Goal: Task Accomplishment & Management: Use online tool/utility

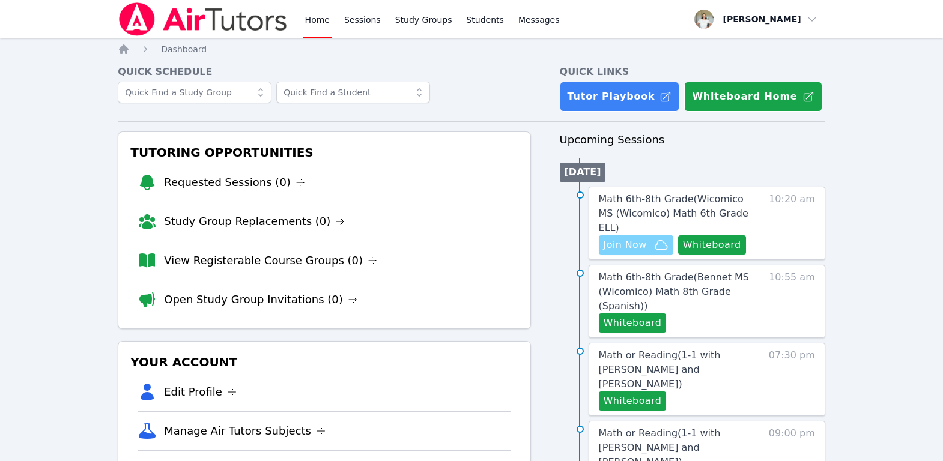
click at [629, 238] on span "Join Now" at bounding box center [625, 245] width 43 height 14
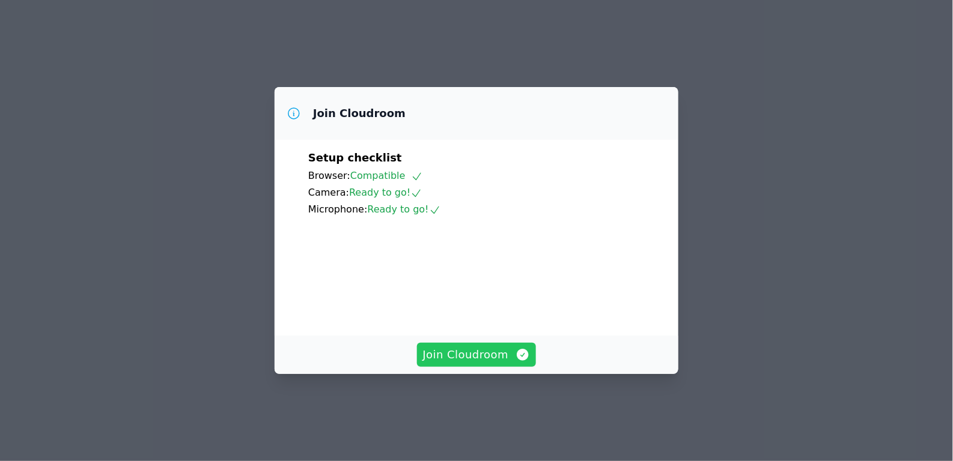
click at [473, 363] on span "Join Cloudroom" at bounding box center [477, 355] width 108 height 17
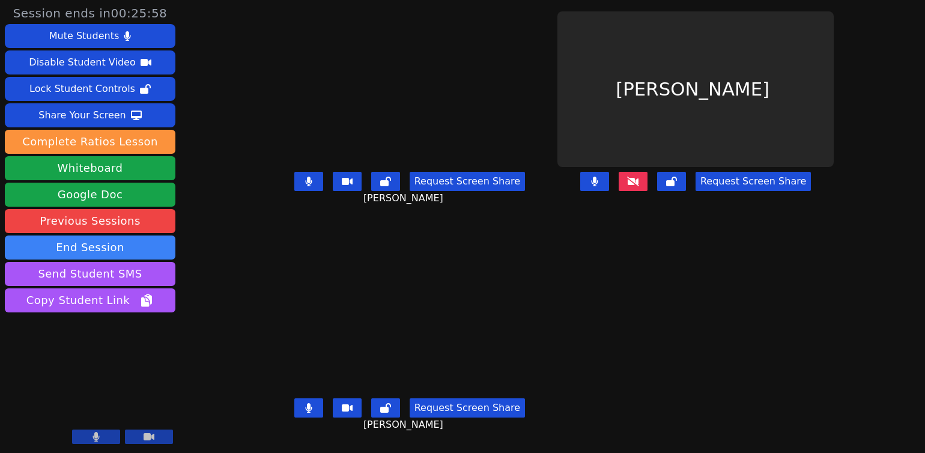
click at [294, 183] on button at bounding box center [308, 181] width 29 height 19
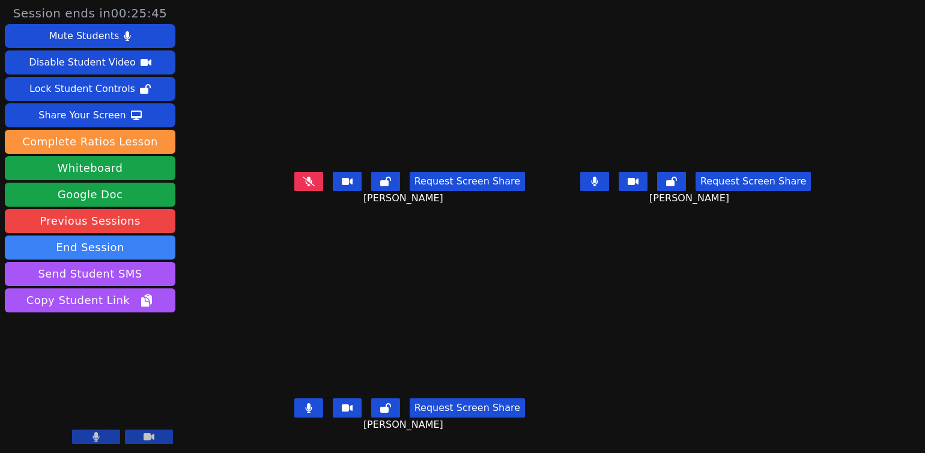
click at [609, 191] on button at bounding box center [594, 181] width 29 height 19
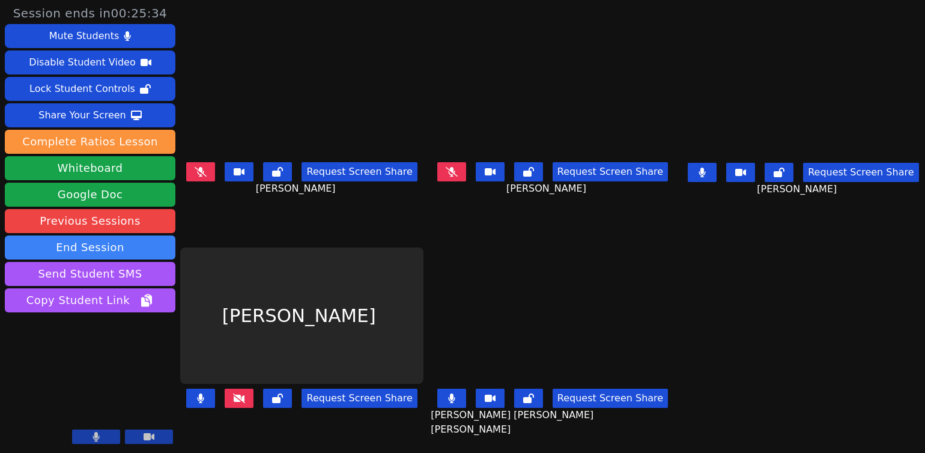
click at [703, 170] on button at bounding box center [702, 172] width 29 height 19
click at [249, 392] on button at bounding box center [239, 398] width 29 height 19
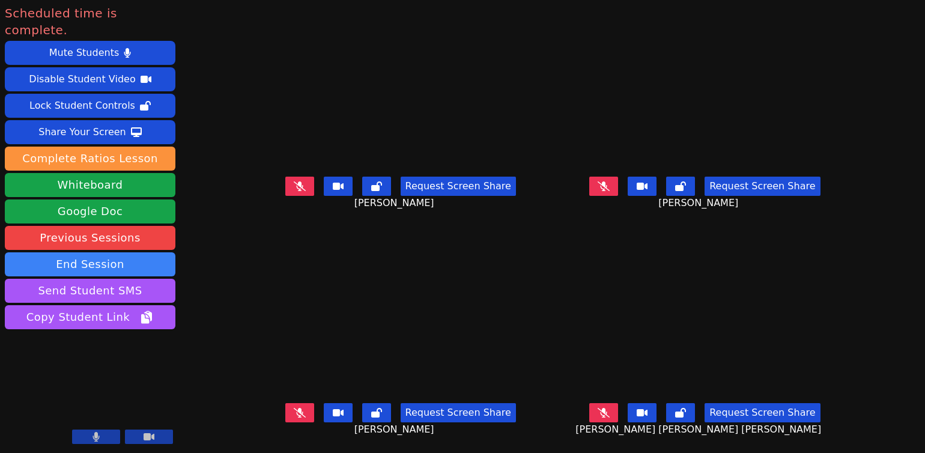
scroll to position [10, 0]
click at [124, 252] on button "End Session" at bounding box center [90, 264] width 171 height 24
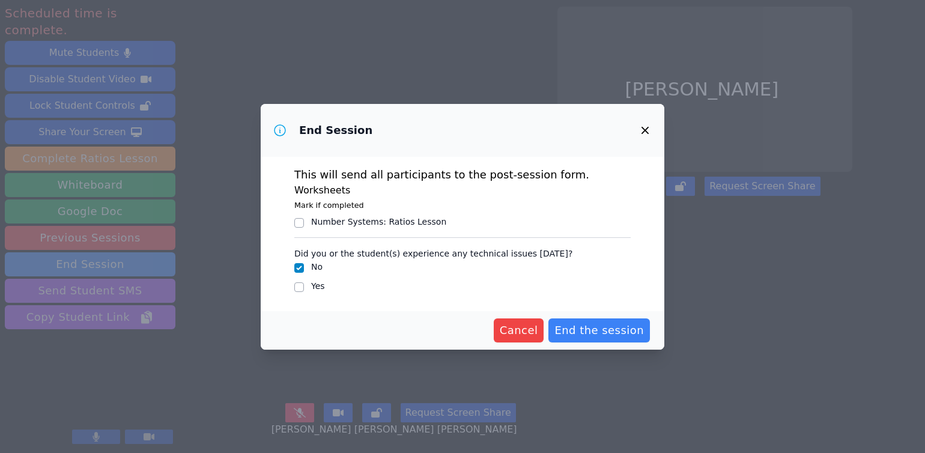
scroll to position [0, 0]
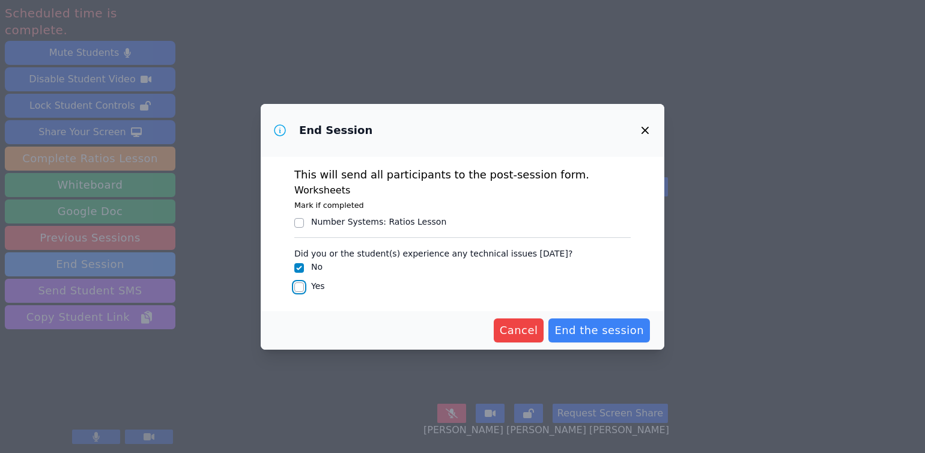
click at [296, 288] on input "Yes" at bounding box center [299, 287] width 10 height 10
checkbox input "true"
checkbox input "false"
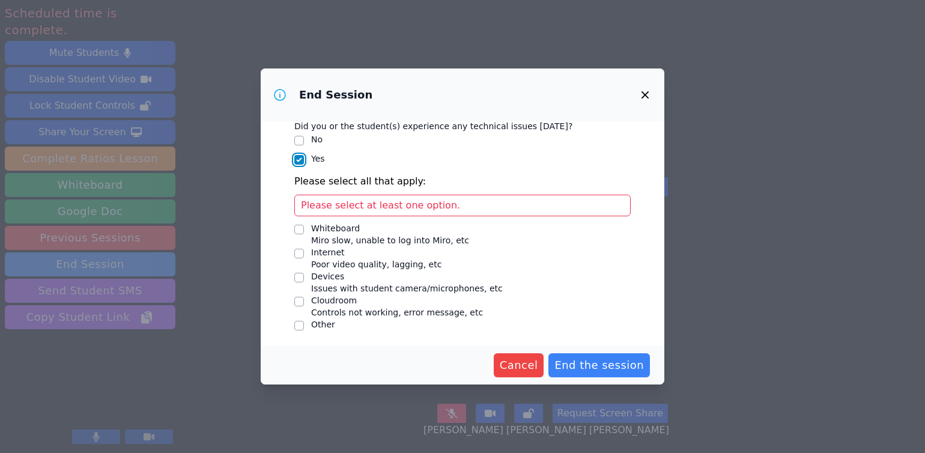
scroll to position [92, 0]
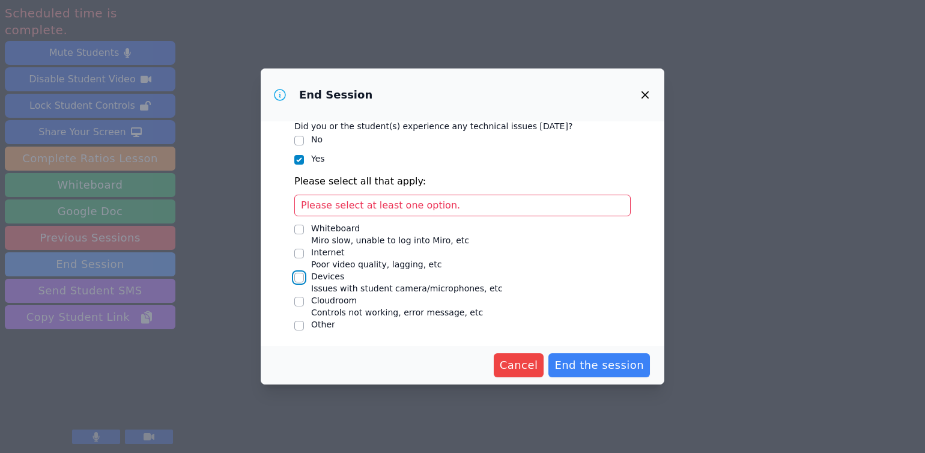
click at [298, 278] on input "Devices Issues with student camera/microphones, etc" at bounding box center [299, 278] width 10 height 10
checkbox input "true"
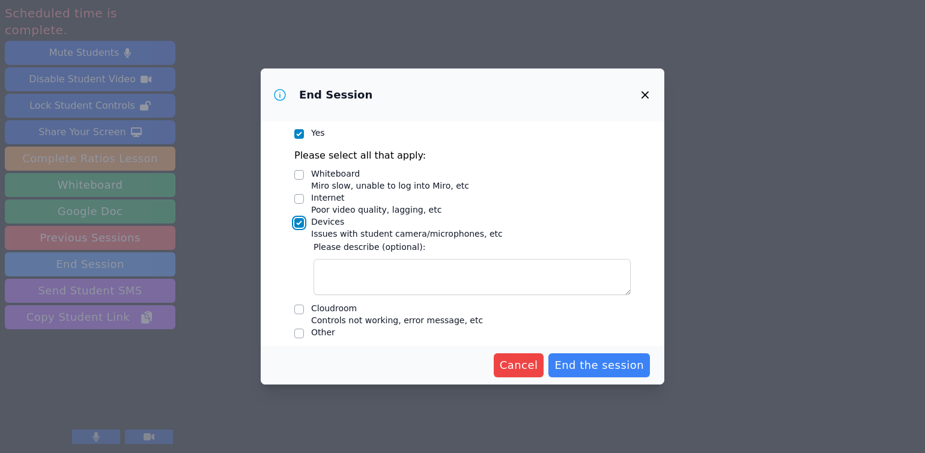
scroll to position [126, 0]
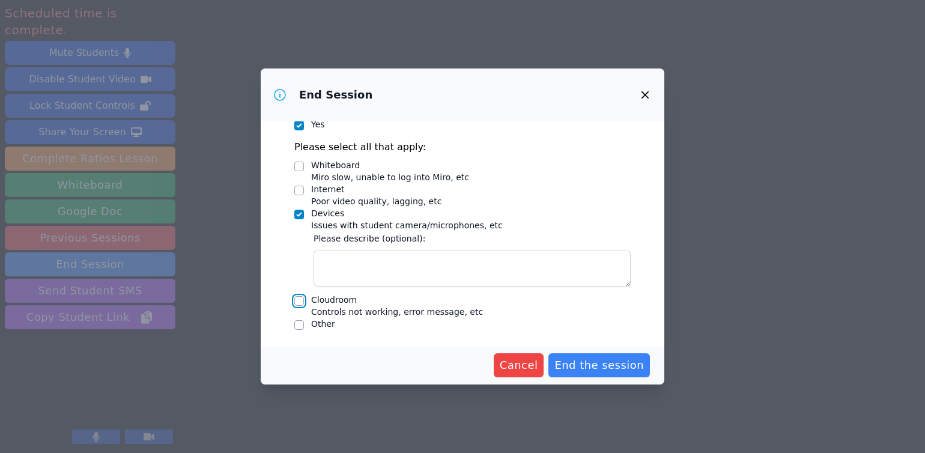
click at [300, 303] on input "Cloudroom Controls not working, error message, etc" at bounding box center [299, 301] width 10 height 10
checkbox input "true"
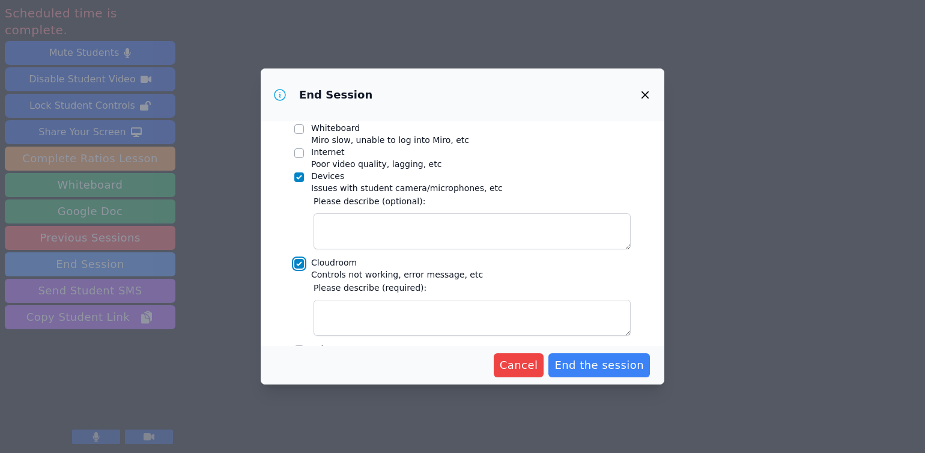
scroll to position [217, 0]
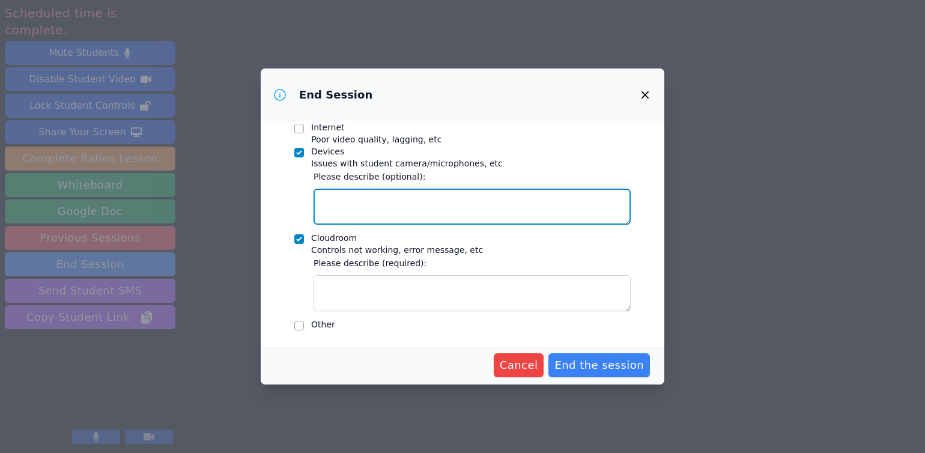
click at [381, 207] on textarea "Devices Issues with student camera/microphones, etc" at bounding box center [472, 207] width 317 height 36
type textarea "[PERSON_NAME] is unable to unmute her camera"
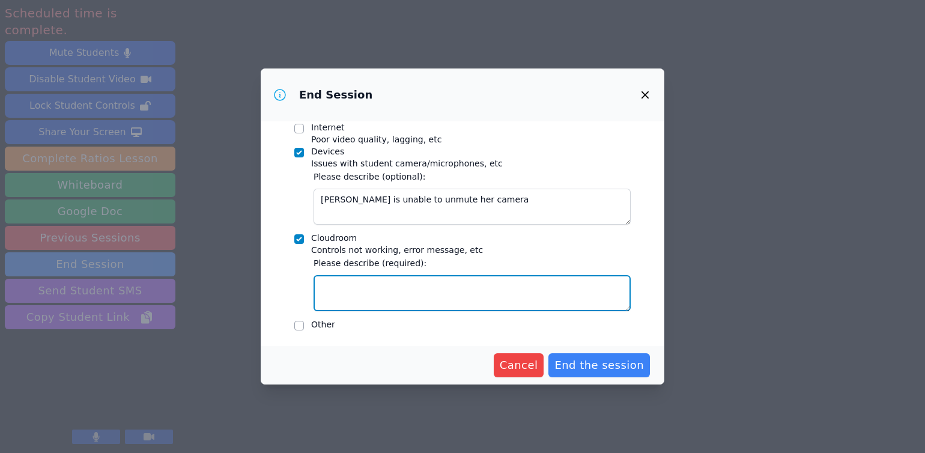
click at [377, 297] on textarea "Cloudroom Controls not working, error message, etc" at bounding box center [472, 293] width 317 height 36
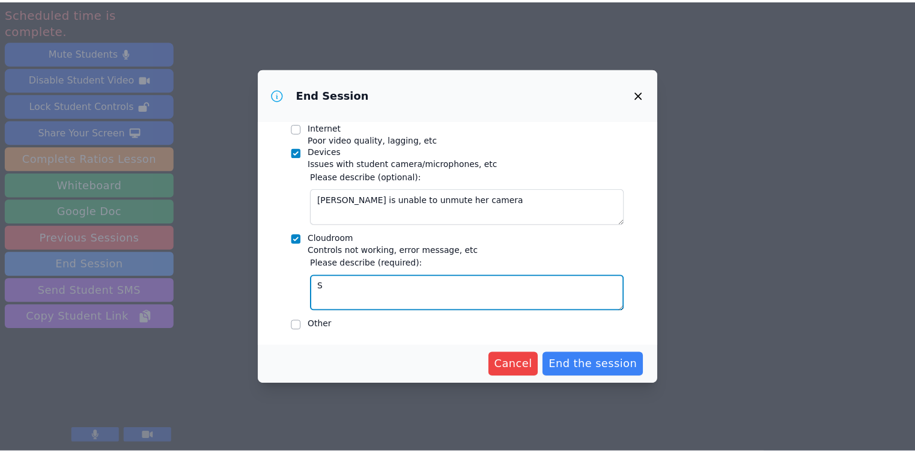
scroll to position [189, 0]
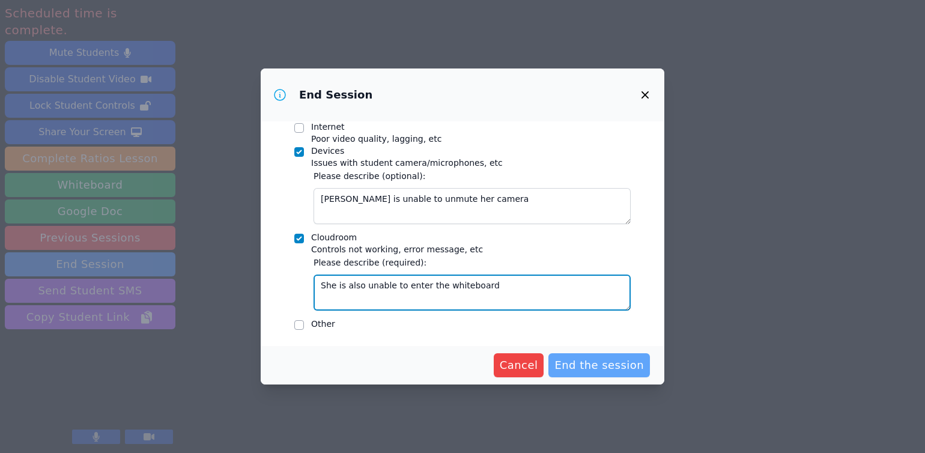
type textarea "She is also unable to enter the whiteboard"
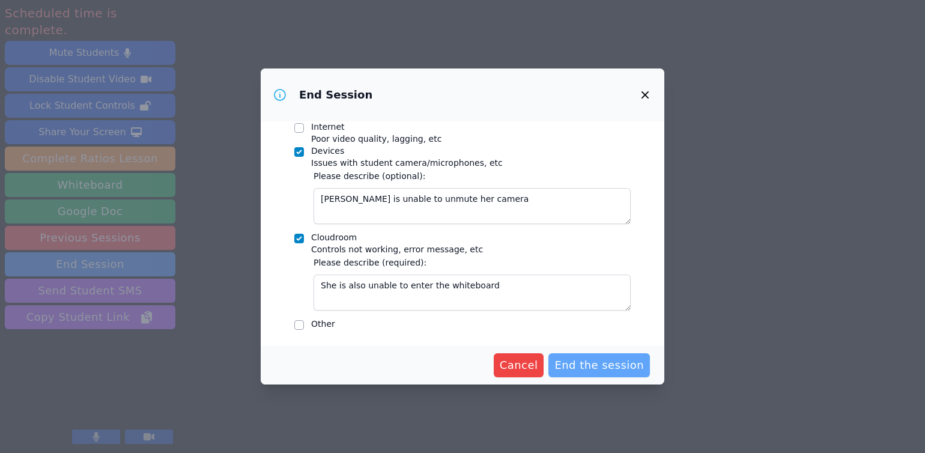
click at [633, 372] on span "End the session" at bounding box center [598, 365] width 89 height 17
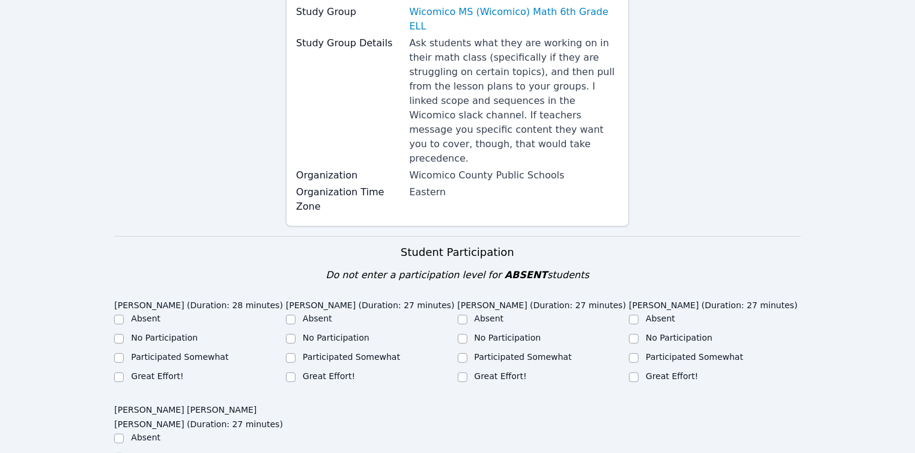
scroll to position [254, 0]
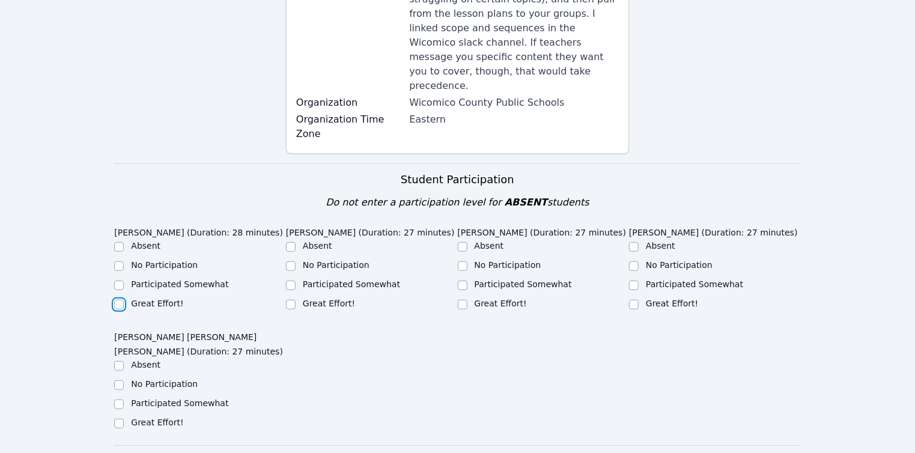
click at [122, 300] on input "Great Effort!" at bounding box center [119, 305] width 10 height 10
checkbox input "true"
click at [286, 240] on div at bounding box center [291, 247] width 10 height 14
drag, startPoint x: 290, startPoint y: 216, endPoint x: 325, endPoint y: 222, distance: 35.9
click at [289, 242] on input "Absent" at bounding box center [291, 247] width 10 height 10
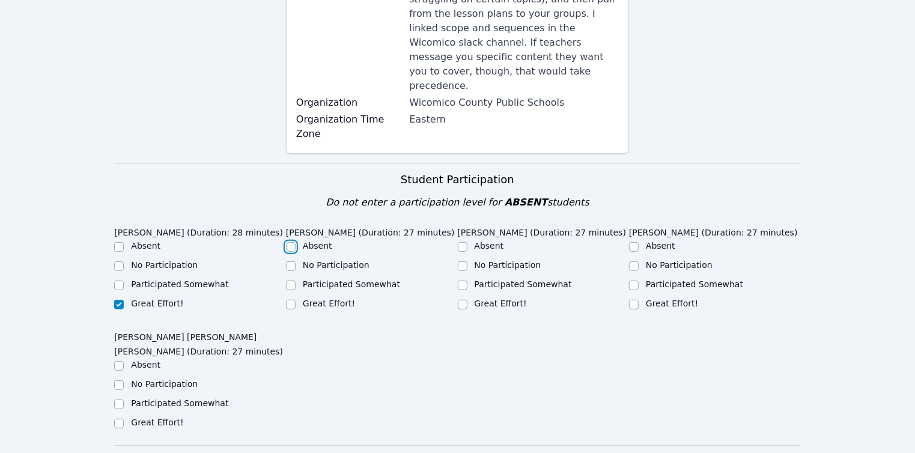
checkbox input "true"
click at [461, 300] on input "Great Effort!" at bounding box center [463, 305] width 10 height 10
checkbox input "true"
click at [630, 300] on input "Great Effort!" at bounding box center [634, 305] width 10 height 10
checkbox input "true"
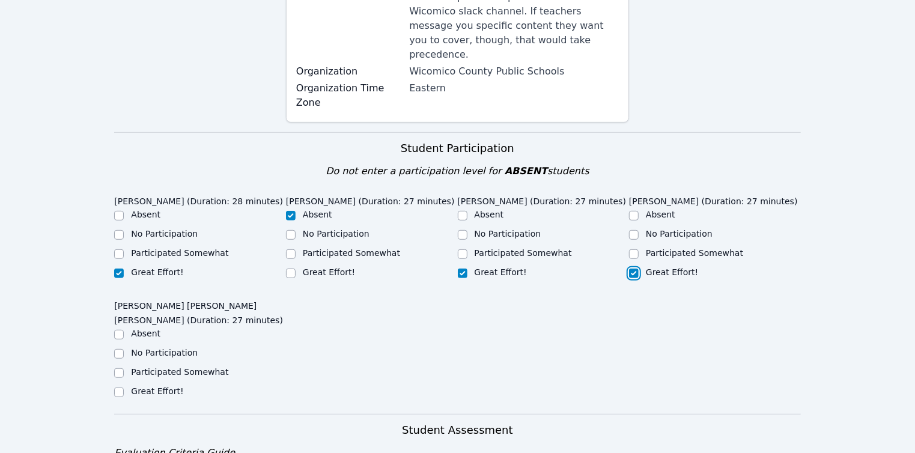
scroll to position [485, 0]
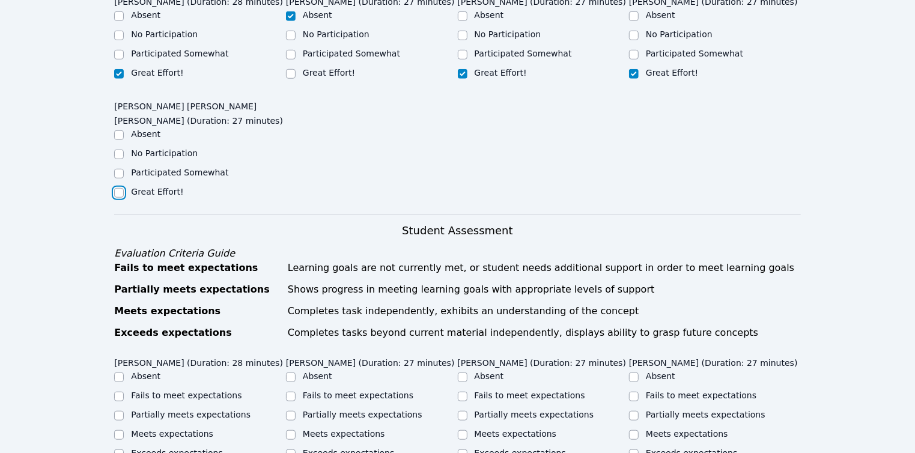
click at [117, 188] on input "Great Effort!" at bounding box center [119, 193] width 10 height 10
checkbox input "true"
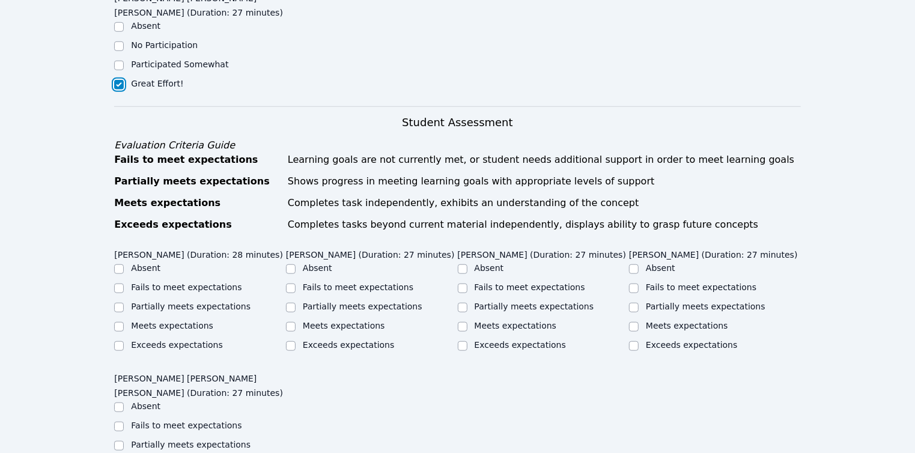
scroll to position [774, 0]
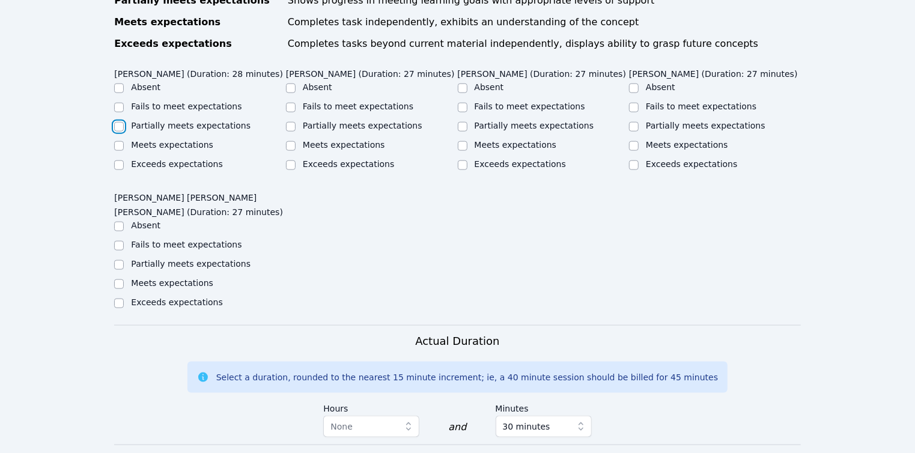
click at [117, 122] on input "Partially meets expectations" at bounding box center [119, 127] width 10 height 10
checkbox input "true"
click at [289, 83] on input "Absent" at bounding box center [291, 88] width 10 height 10
checkbox input "true"
click at [466, 122] on input "Partially meets expectations" at bounding box center [463, 127] width 10 height 10
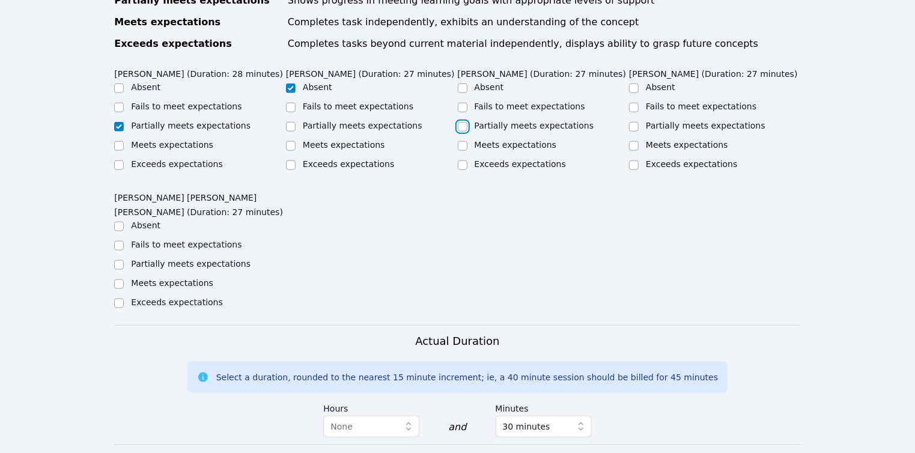
checkbox input "true"
click at [637, 141] on input "Meets expectations" at bounding box center [634, 146] width 10 height 10
checkbox input "true"
click at [122, 281] on input "Meets expectations" at bounding box center [119, 284] width 10 height 10
checkbox input "true"
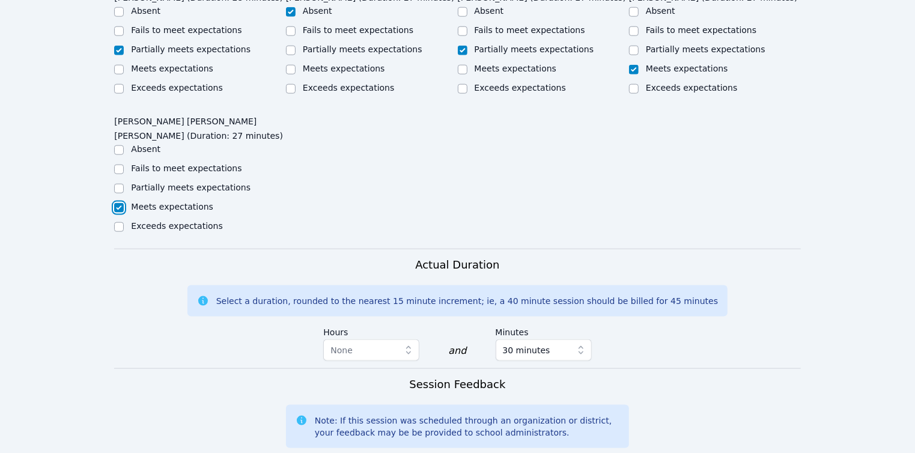
scroll to position [1085, 0]
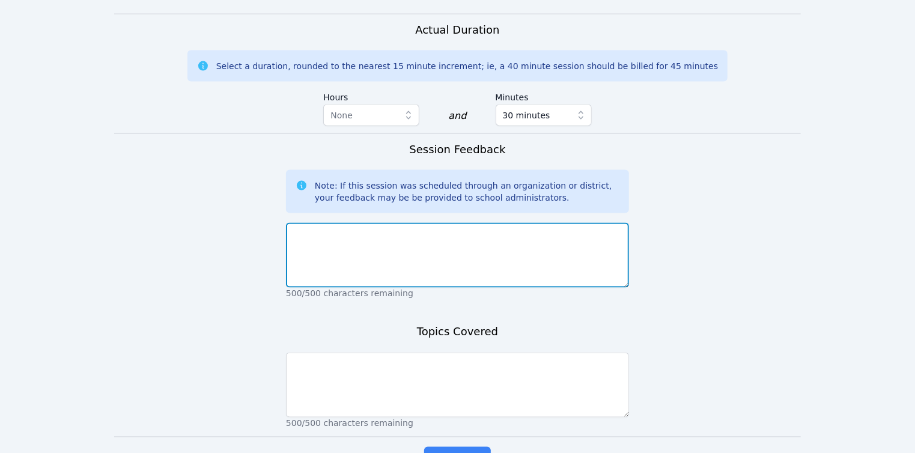
click at [372, 249] on textarea at bounding box center [457, 255] width 343 height 65
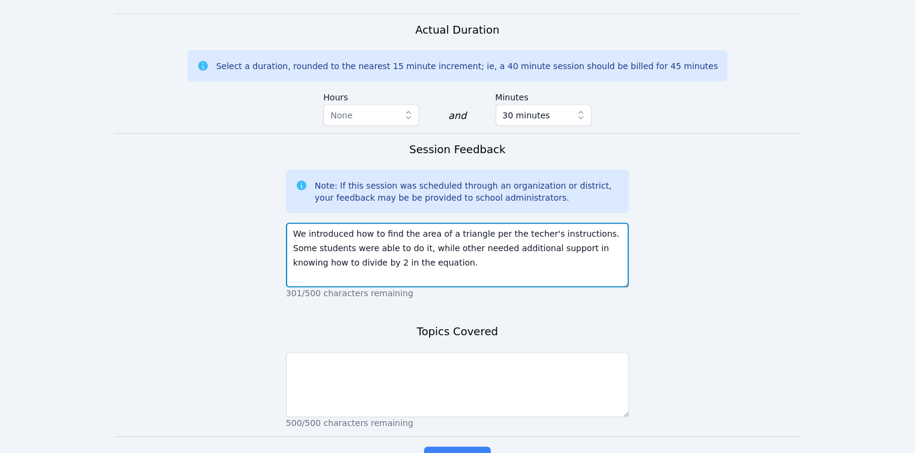
type textarea "We introduced how to find the area of a triangle per the techer's instructions.…"
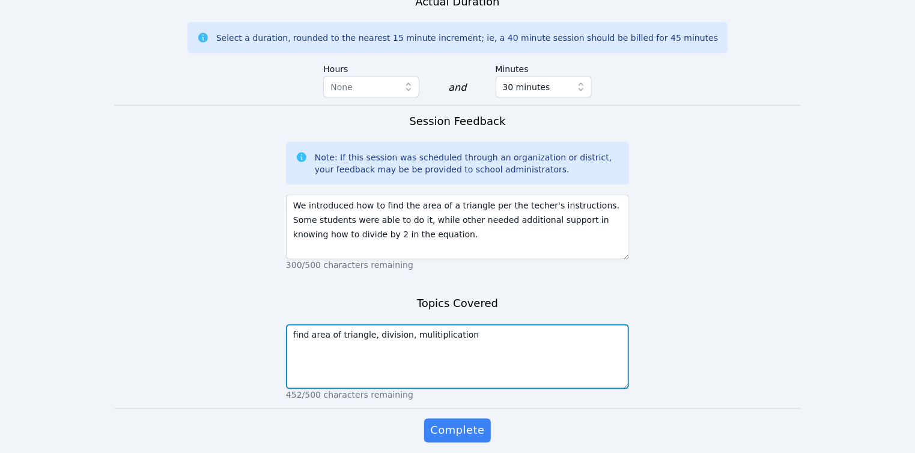
scroll to position [1157, 0]
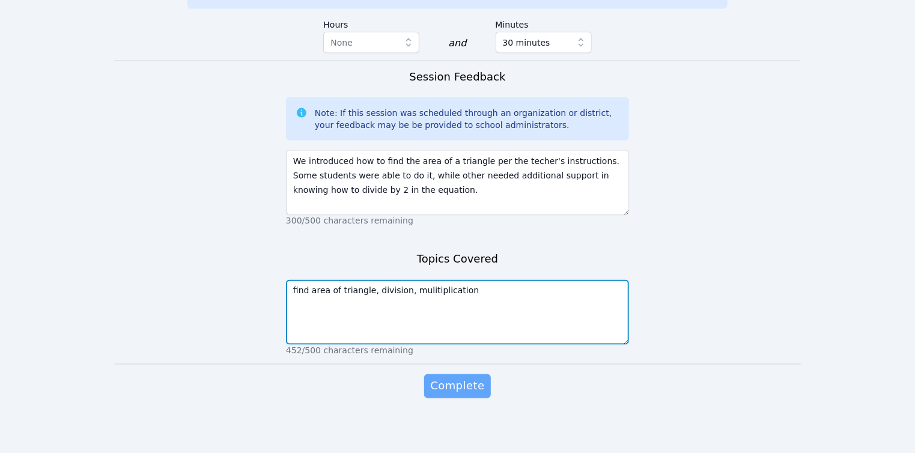
type textarea "find area of triangle, division, mulitiplication"
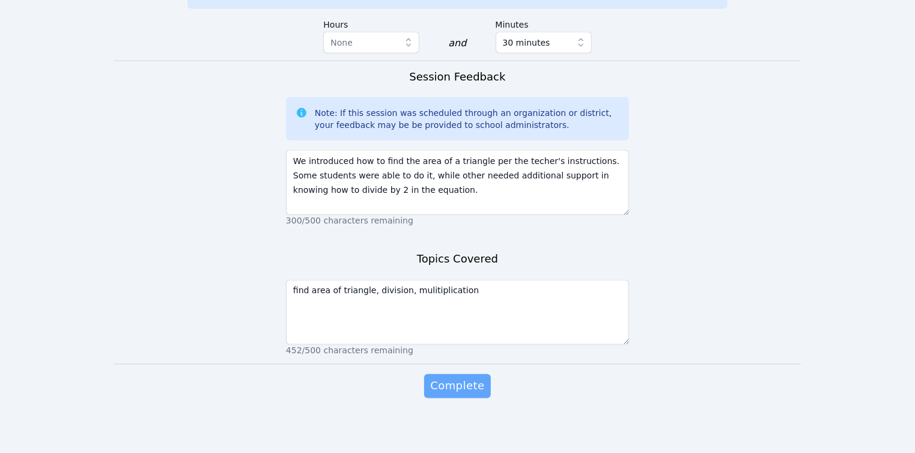
click at [476, 384] on span "Complete" at bounding box center [457, 386] width 54 height 17
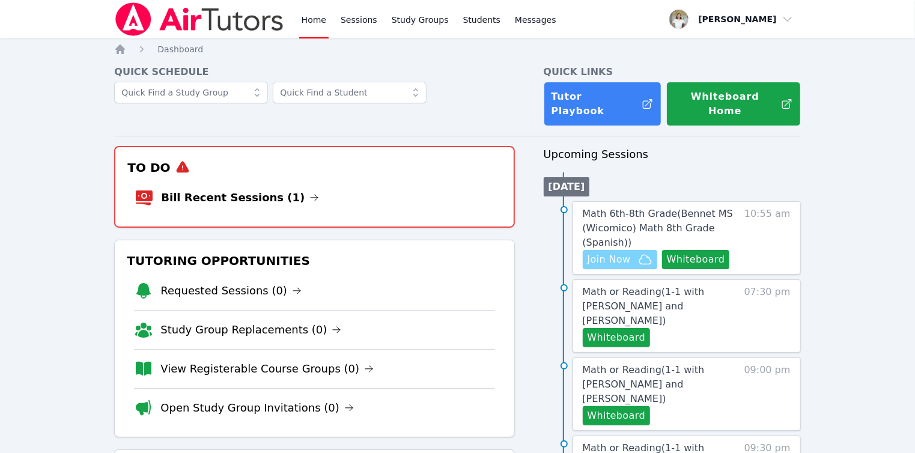
click at [592, 252] on span "Join Now" at bounding box center [608, 259] width 43 height 14
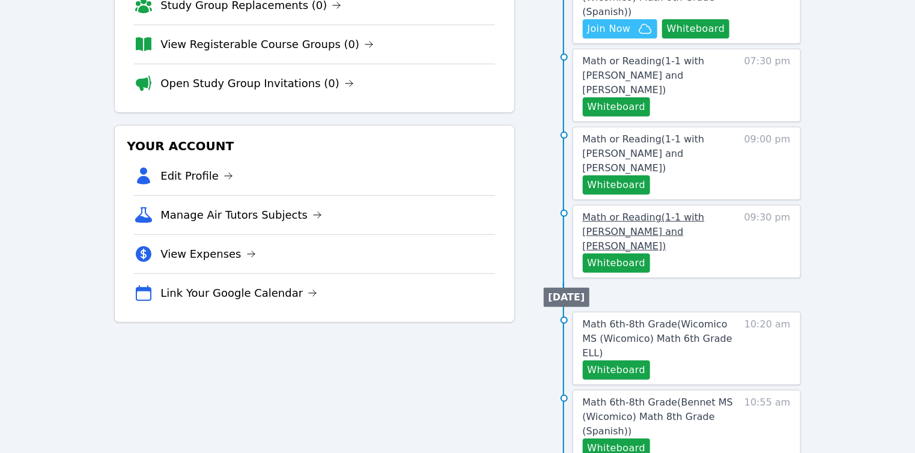
scroll to position [246, 0]
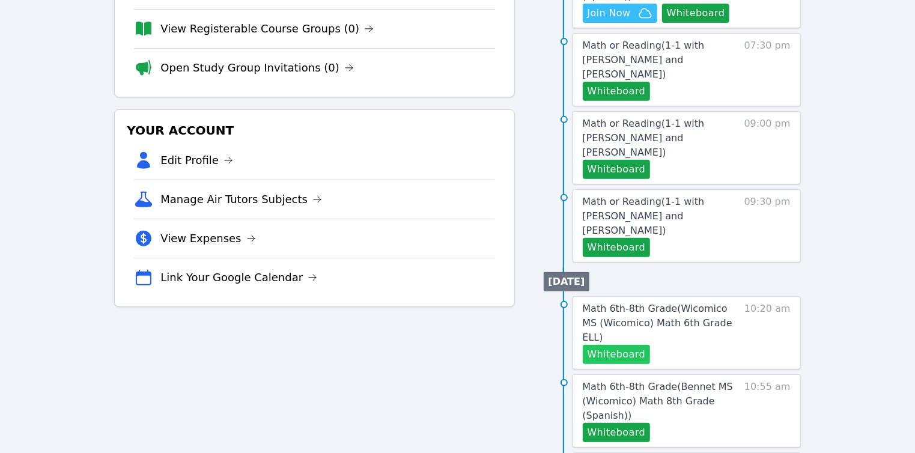
click at [635, 345] on button "Whiteboard" at bounding box center [617, 354] width 68 height 19
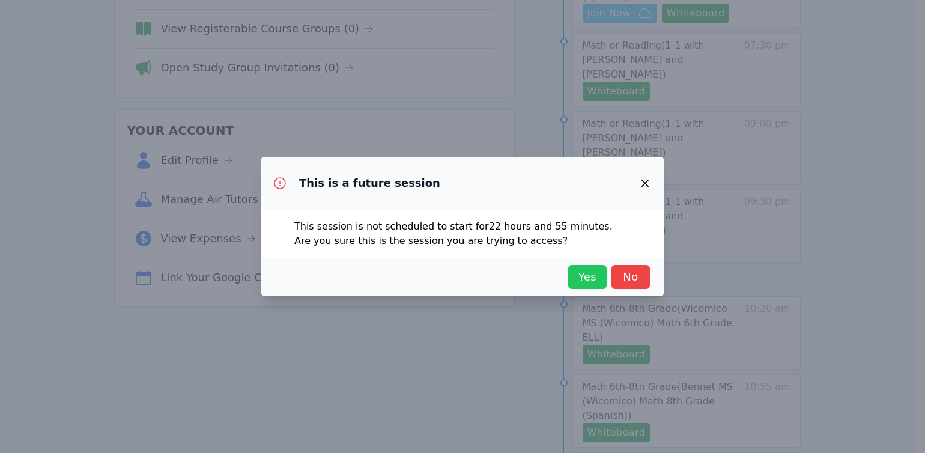
click at [572, 279] on button "Yes" at bounding box center [587, 277] width 38 height 24
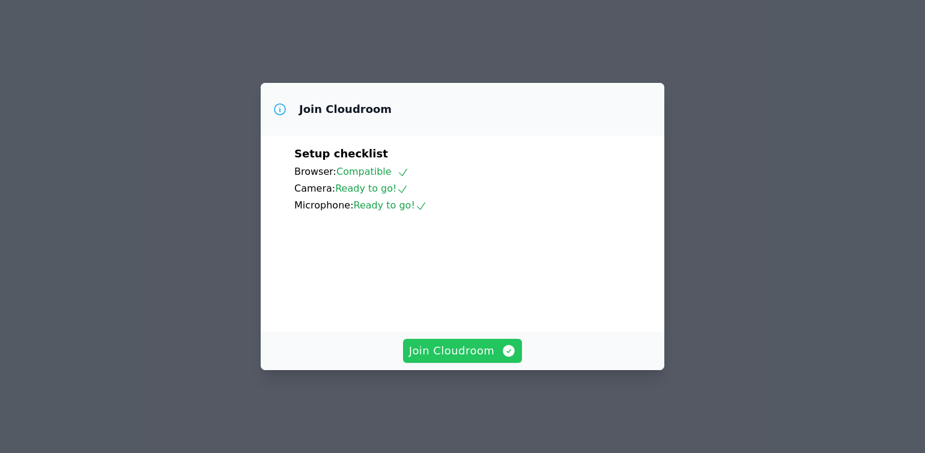
click at [481, 359] on span "Join Cloudroom" at bounding box center [463, 350] width 108 height 17
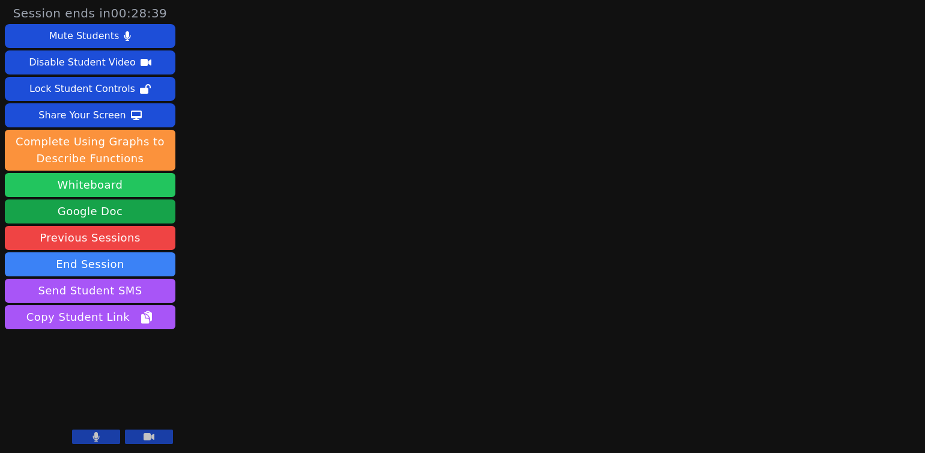
click at [117, 192] on button "Whiteboard" at bounding box center [90, 185] width 171 height 24
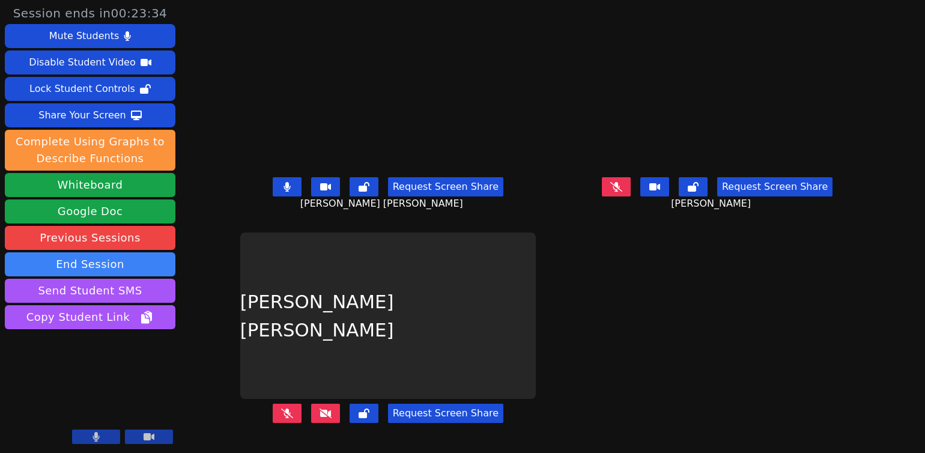
click at [329, 418] on icon at bounding box center [326, 413] width 12 height 10
click at [284, 418] on button at bounding box center [287, 413] width 29 height 19
click at [329, 411] on icon at bounding box center [326, 413] width 12 height 10
